Goal: Task Accomplishment & Management: Complete application form

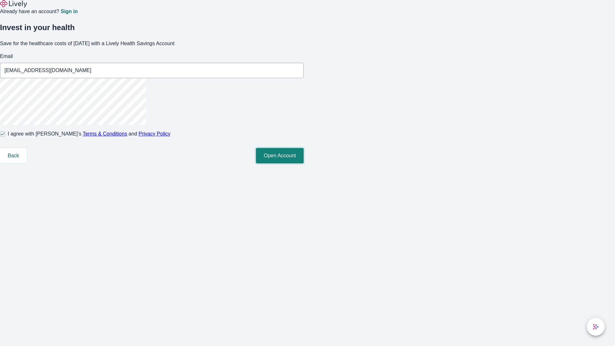
click at [304, 163] on button "Open Account" at bounding box center [280, 155] width 48 height 15
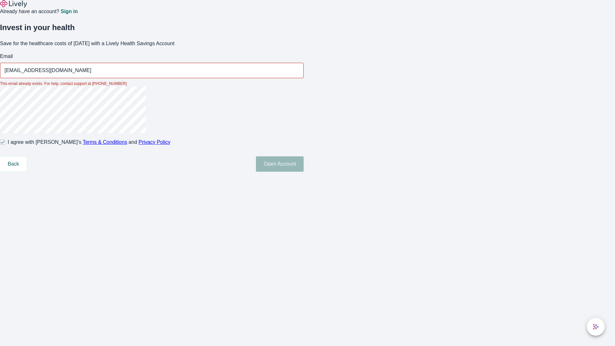
type input "[EMAIL_ADDRESS][DOMAIN_NAME]"
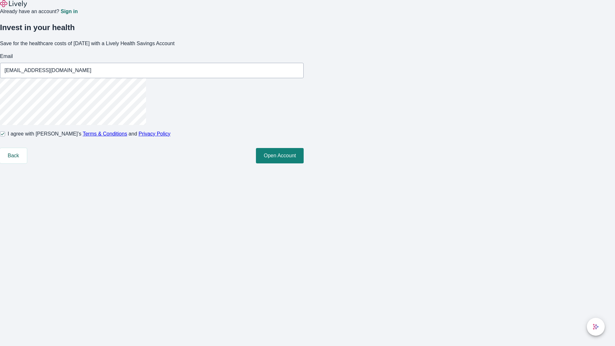
click at [5, 136] on input "I agree with Lively’s Terms & Conditions and Privacy Policy" at bounding box center [2, 133] width 5 height 5
checkbox input "false"
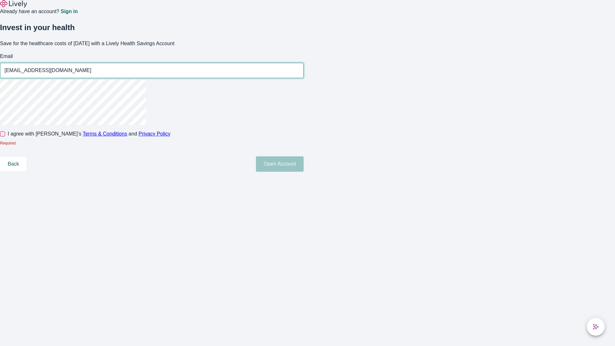
type input "[EMAIL_ADDRESS][DOMAIN_NAME]"
click at [5, 136] on input "I agree with Lively’s Terms & Conditions and Privacy Policy" at bounding box center [2, 133] width 5 height 5
checkbox input "true"
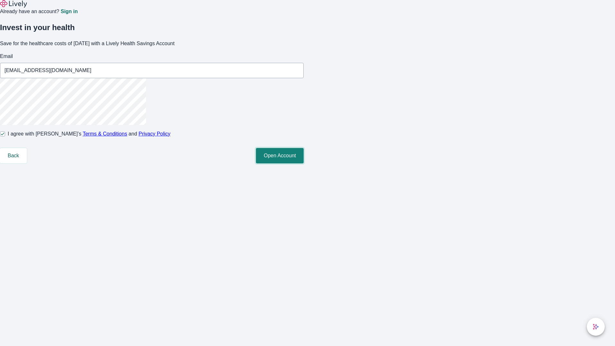
click at [304, 163] on button "Open Account" at bounding box center [280, 155] width 48 height 15
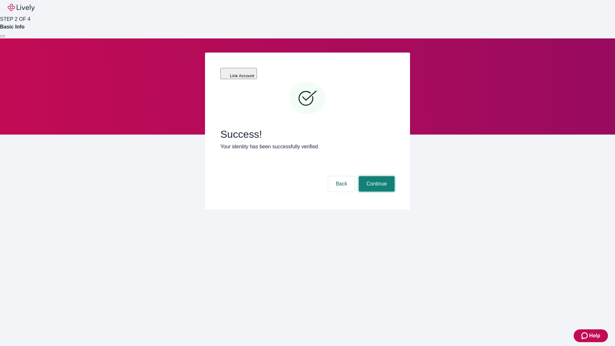
click at [376, 176] on button "Continue" at bounding box center [377, 183] width 36 height 15
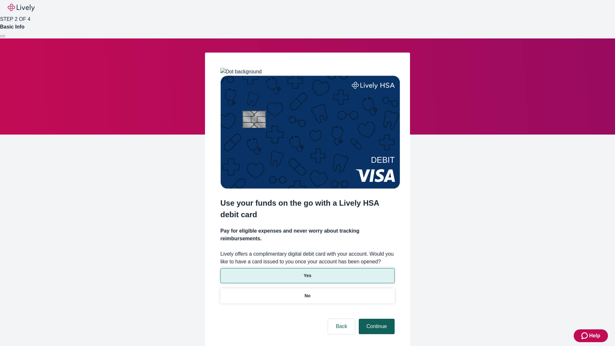
click at [307, 292] on p "No" at bounding box center [307, 295] width 6 height 7
click at [376, 319] on button "Continue" at bounding box center [377, 326] width 36 height 15
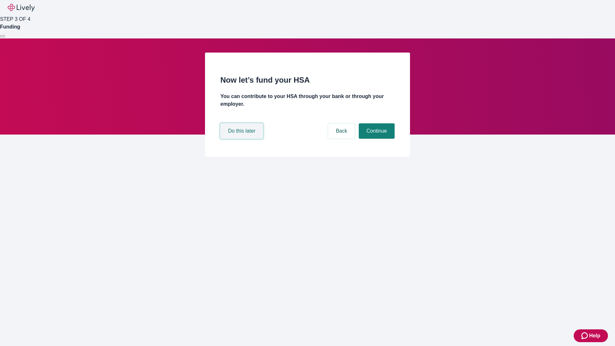
click at [242, 139] on button "Do this later" at bounding box center [241, 130] width 43 height 15
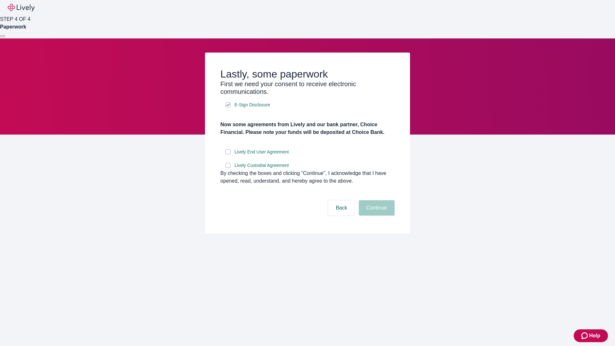
click at [228, 154] on input "Lively End User Agreement" at bounding box center [227, 151] width 5 height 5
checkbox input "true"
click at [228, 168] on input "Lively Custodial Agreement" at bounding box center [227, 165] width 5 height 5
checkbox input "true"
click at [376, 215] on button "Continue" at bounding box center [377, 207] width 36 height 15
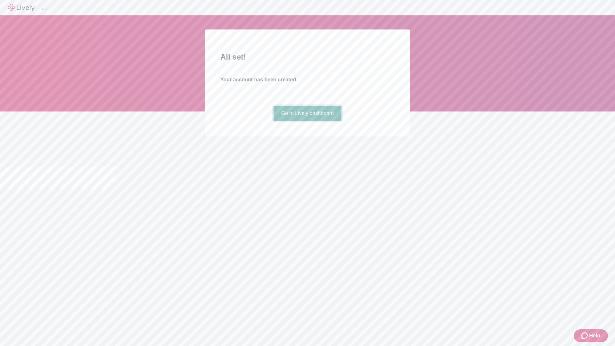
click at [307, 121] on link "Go to Lively dashboard" at bounding box center [307, 113] width 68 height 15
